Goal: Information Seeking & Learning: Check status

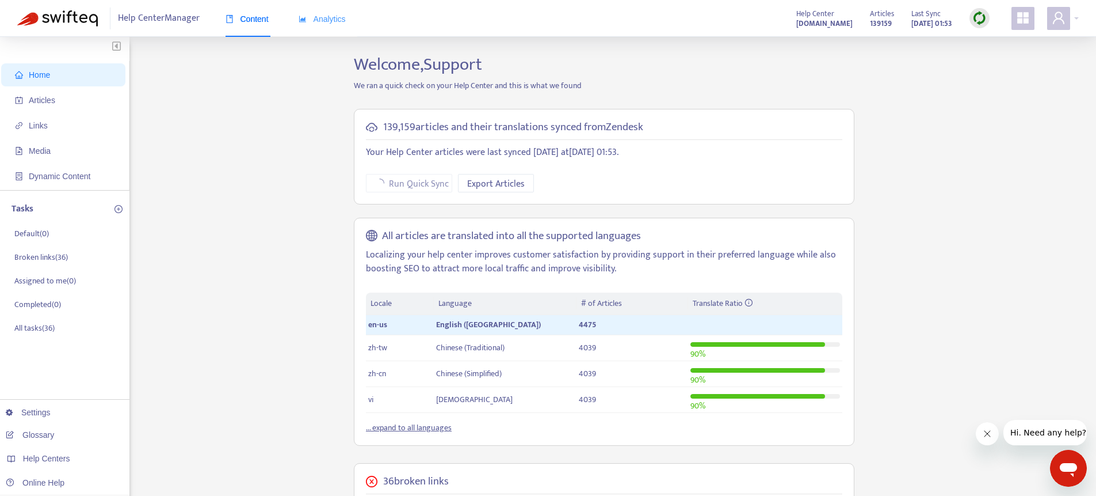
click at [310, 26] on div "Analytics" at bounding box center [322, 19] width 47 height 35
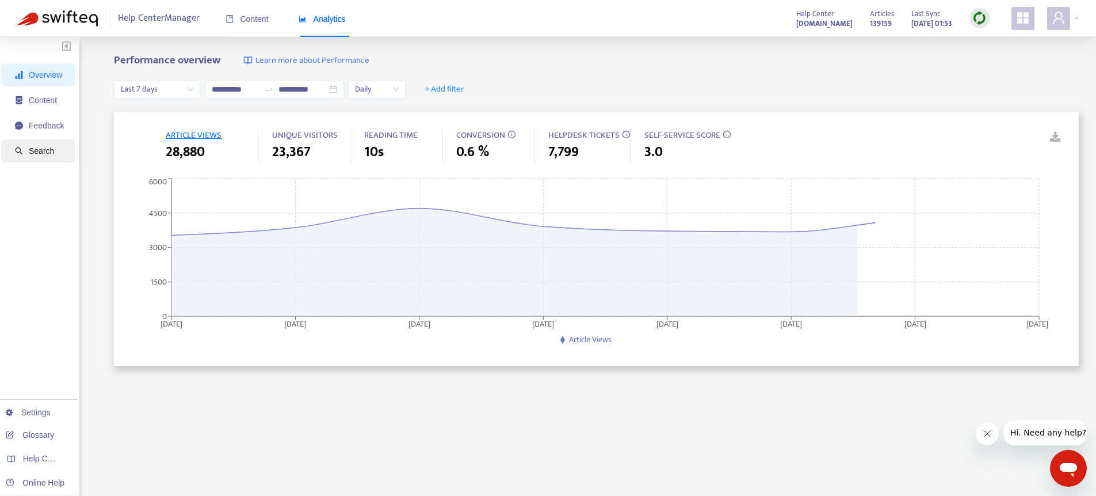
click at [36, 151] on span "Search" at bounding box center [41, 150] width 25 height 9
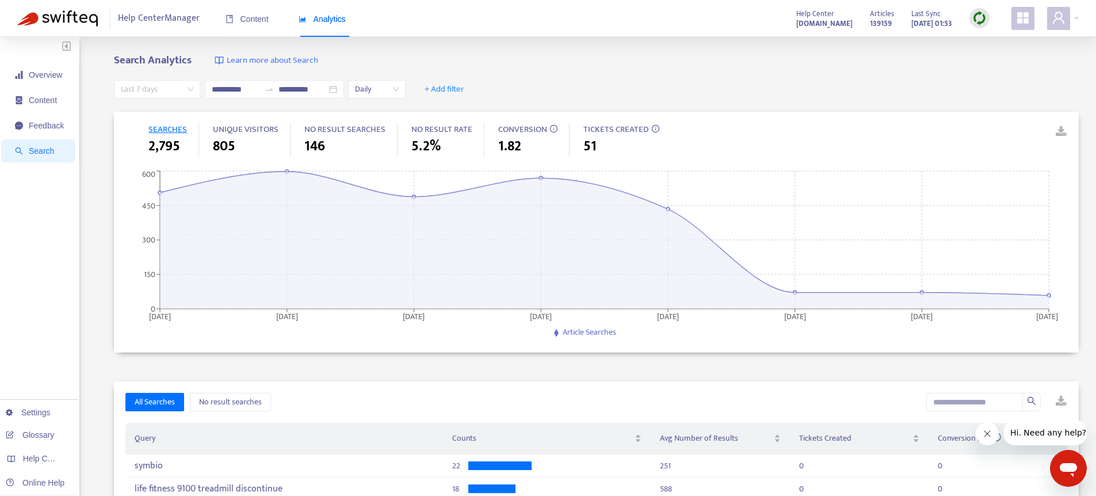
click at [140, 86] on span "Last 7 days" at bounding box center [157, 89] width 73 height 17
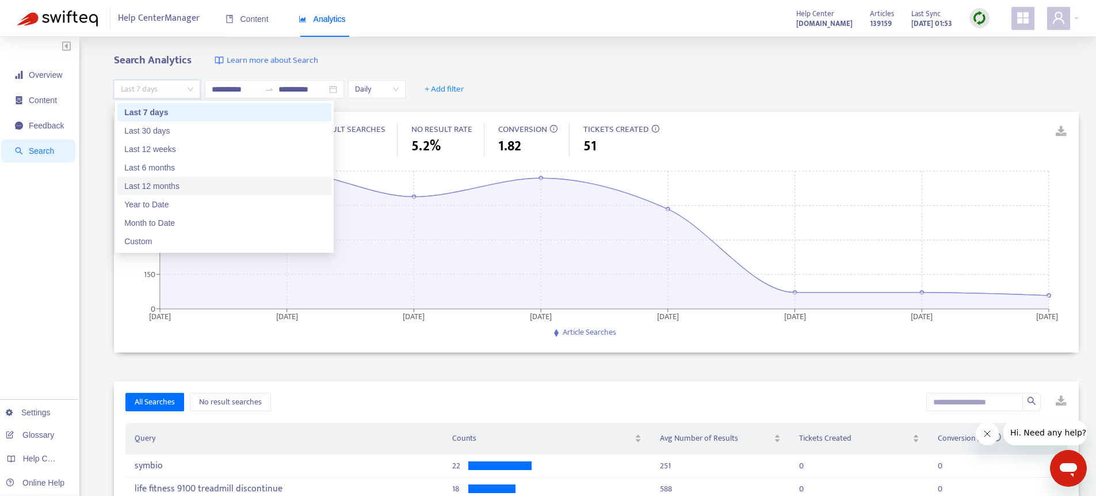
click at [147, 186] on div "Last 12 months" at bounding box center [224, 186] width 200 height 13
type input "**********"
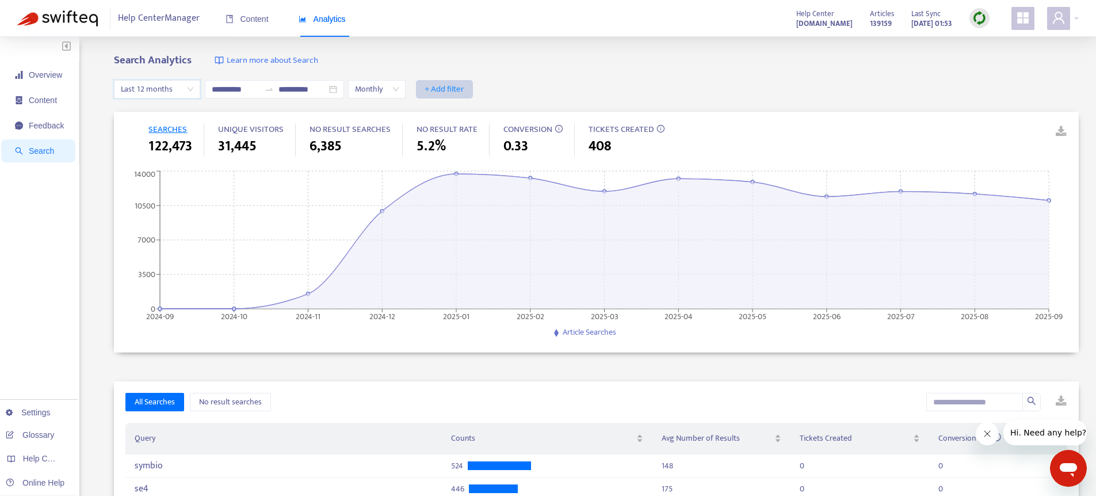
click at [450, 86] on span "+ Add filter" at bounding box center [445, 89] width 40 height 14
click at [446, 147] on span "Visitors" at bounding box center [452, 149] width 45 height 13
click at [455, 86] on div at bounding box center [451, 89] width 70 height 14
click at [452, 142] on div "End Users" at bounding box center [528, 148] width 200 height 13
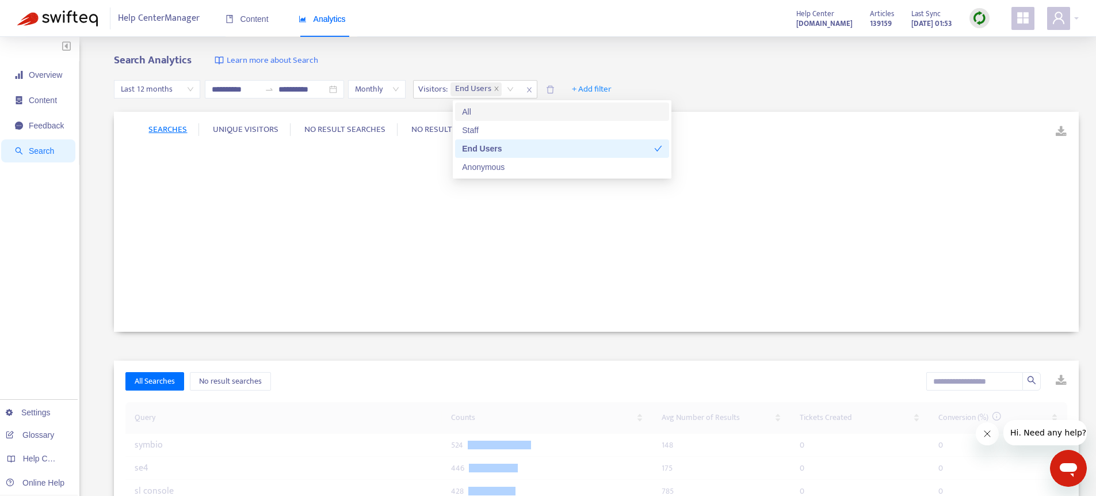
click at [654, 32] on div "Help Center Manager Content Analytics Help Center [DOMAIN_NAME] Articles 139159…" at bounding box center [548, 18] width 1096 height 37
